Goal: Transaction & Acquisition: Purchase product/service

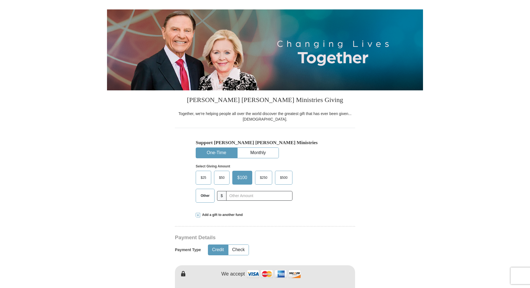
scroll to position [83, 0]
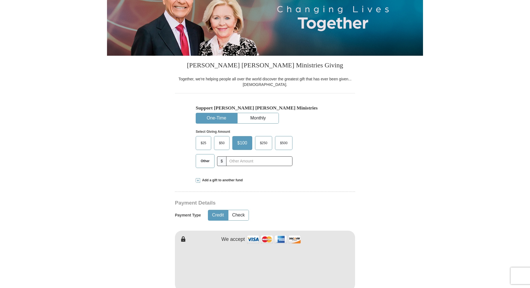
click at [214, 117] on button "One-Time" at bounding box center [216, 118] width 41 height 10
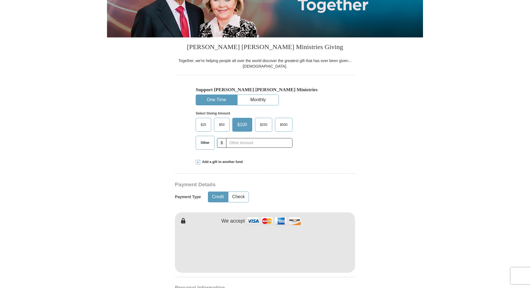
scroll to position [138, 0]
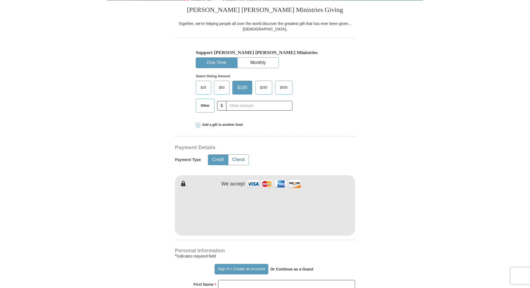
click at [237, 159] on button "Check" at bounding box center [238, 160] width 20 height 10
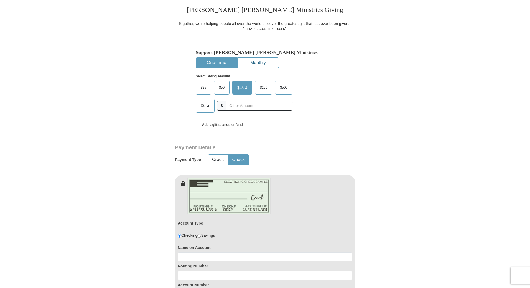
click at [264, 62] on button "Monthly" at bounding box center [257, 63] width 41 height 10
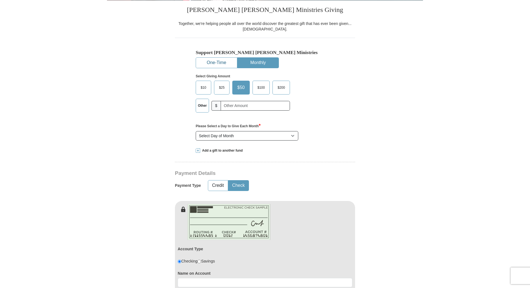
click at [224, 62] on button "One-Time" at bounding box center [216, 63] width 41 height 10
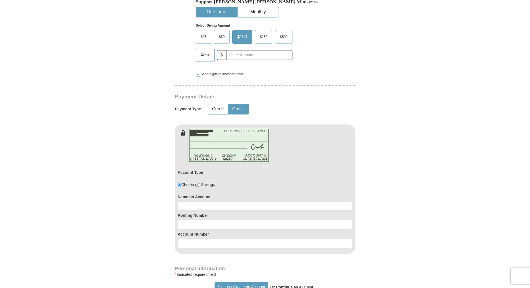
scroll to position [194, 0]
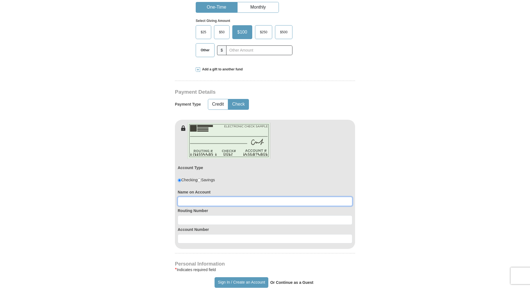
click at [193, 201] on input at bounding box center [265, 201] width 175 height 9
type input "[PERSON_NAME]"
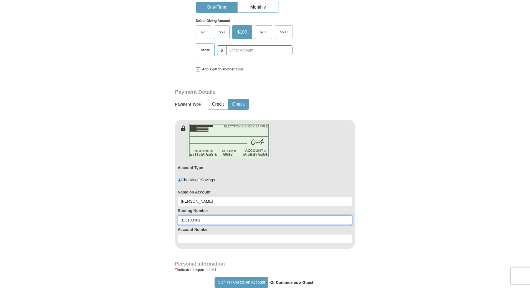
type input "313189401"
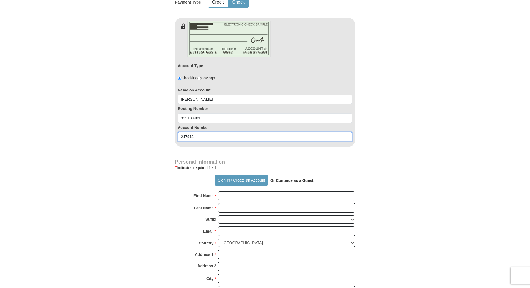
scroll to position [305, 0]
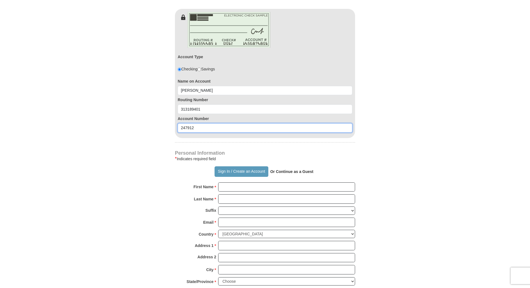
type input "247912"
click at [228, 188] on input "First Name *" at bounding box center [286, 186] width 137 height 9
type input "[PERSON_NAME]"
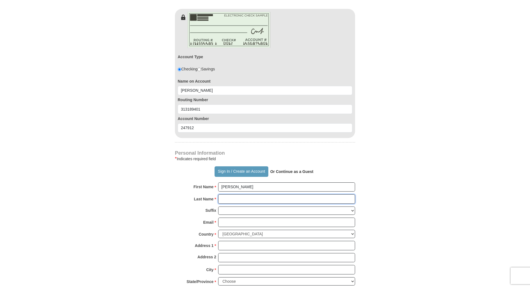
type input "[PERSON_NAME]"
type input "[EMAIL_ADDRESS][DOMAIN_NAME]"
type input "12306 PACKARD BEND TRL"
type input "[GEOGRAPHIC_DATA]"
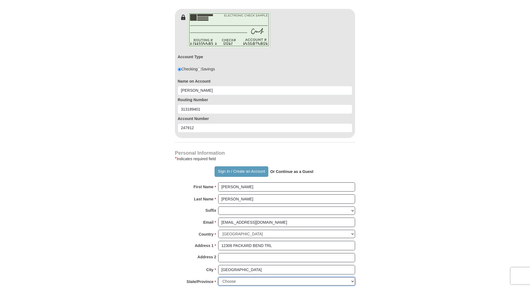
select select "[GEOGRAPHIC_DATA]"
type input "77089"
type input "7138254414"
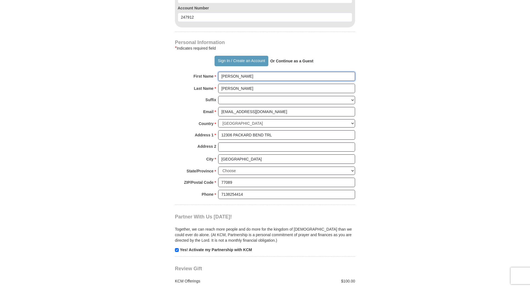
scroll to position [415, 0]
drag, startPoint x: 228, startPoint y: 193, endPoint x: 231, endPoint y: 192, distance: 2.8
click at [230, 192] on input "7138254414" at bounding box center [286, 193] width 137 height 9
click at [228, 194] on input "7138254414" at bounding box center [286, 193] width 137 height 9
click at [227, 193] on input "7138254414" at bounding box center [286, 193] width 137 height 9
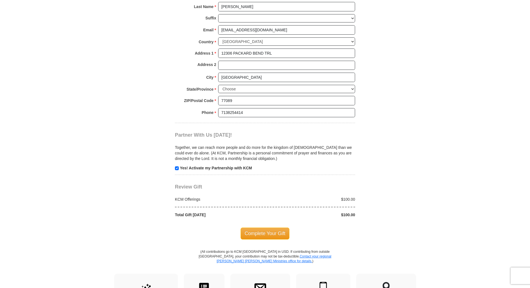
scroll to position [499, 0]
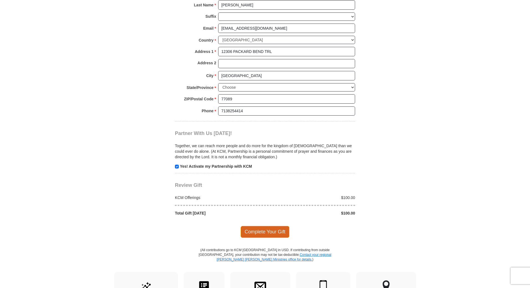
click at [266, 232] on span "Complete Your Gift" at bounding box center [264, 232] width 49 height 12
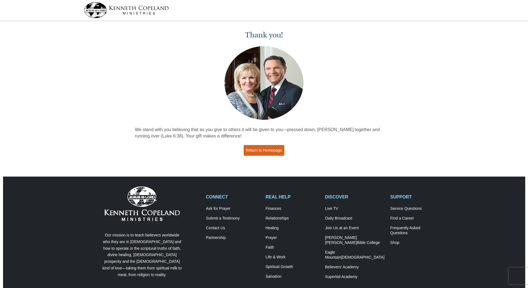
click at [268, 151] on link "Return to Homepage" at bounding box center [263, 150] width 41 height 11
